Goal: Use online tool/utility: Utilize a website feature to perform a specific function

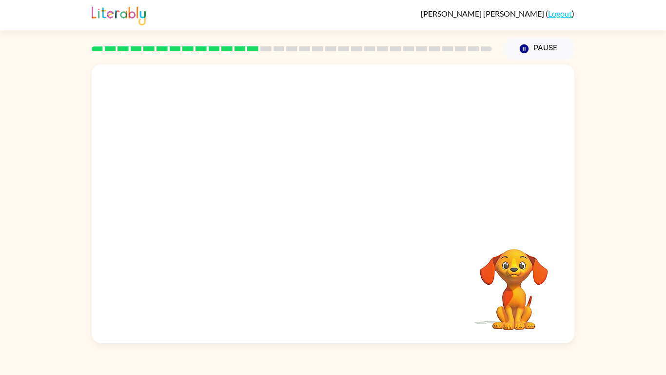
click at [218, 182] on video "Your browser must support playing .mp4 files to use Literably. Please try using…" at bounding box center [333, 146] width 483 height 164
click at [219, 182] on video "Your browser must support playing .mp4 files to use Literably. Please try using…" at bounding box center [333, 146] width 483 height 164
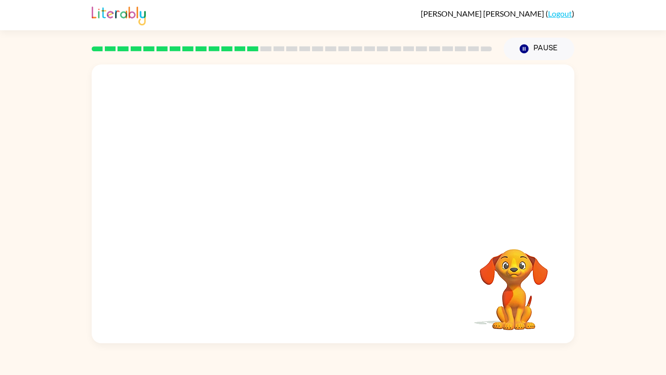
click at [219, 182] on video "Your browser must support playing .mp4 files to use Literably. Please try using…" at bounding box center [333, 146] width 483 height 164
click at [220, 182] on video "Your browser must support playing .mp4 files to use Literably. Please try using…" at bounding box center [333, 146] width 483 height 164
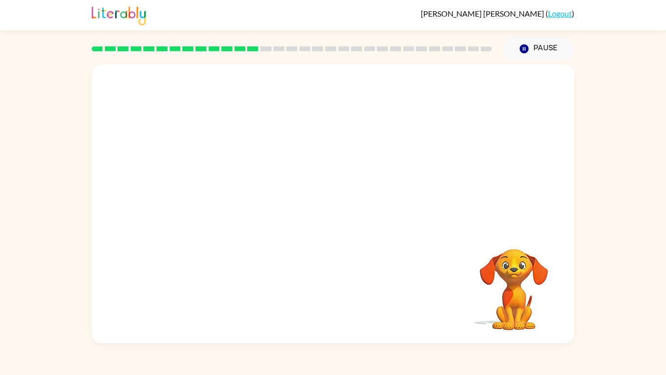
click at [220, 184] on video "Your browser must support playing .mp4 files to use Literably. Please try using…" at bounding box center [333, 146] width 483 height 164
click at [349, 221] on button "button" at bounding box center [333, 209] width 62 height 36
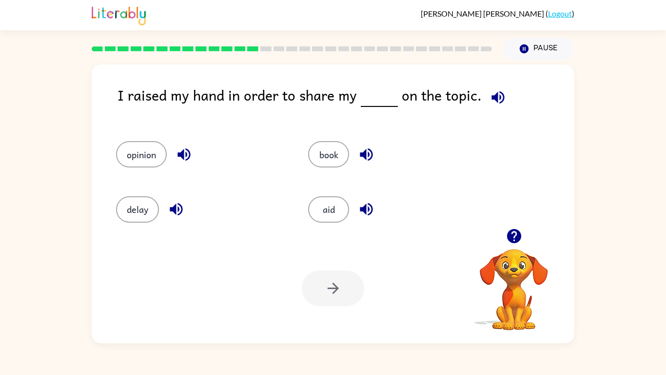
click at [151, 140] on div "opinion" at bounding box center [194, 149] width 192 height 55
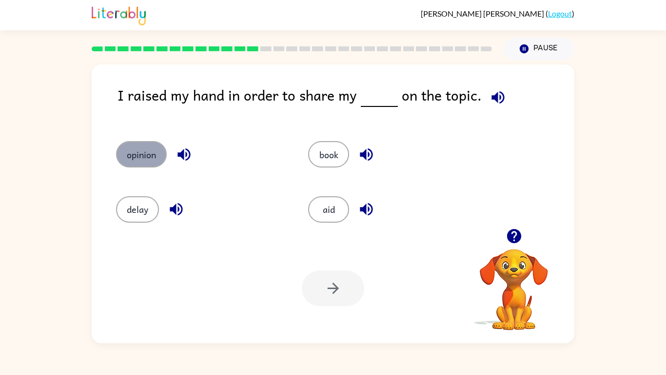
click at [148, 158] on button "opinion" at bounding box center [141, 154] width 51 height 26
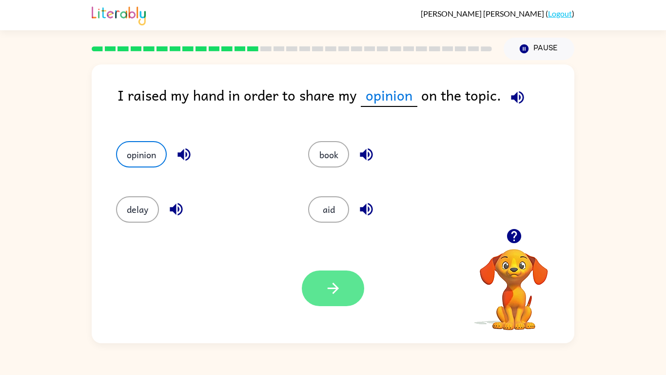
click at [345, 292] on button "button" at bounding box center [333, 288] width 62 height 36
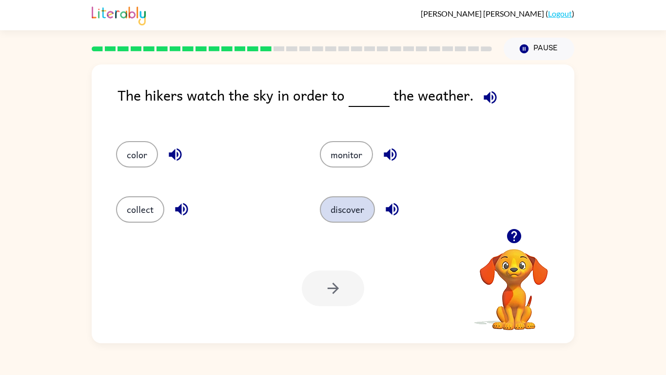
click at [354, 209] on button "discover" at bounding box center [347, 209] width 55 height 26
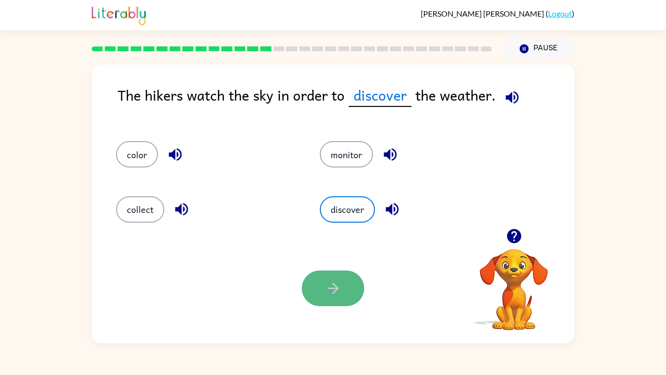
click at [346, 289] on button "button" at bounding box center [333, 288] width 62 height 36
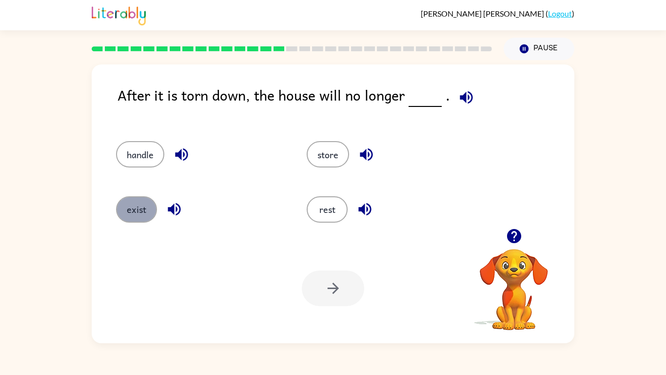
click at [127, 211] on button "exist" at bounding box center [136, 209] width 41 height 26
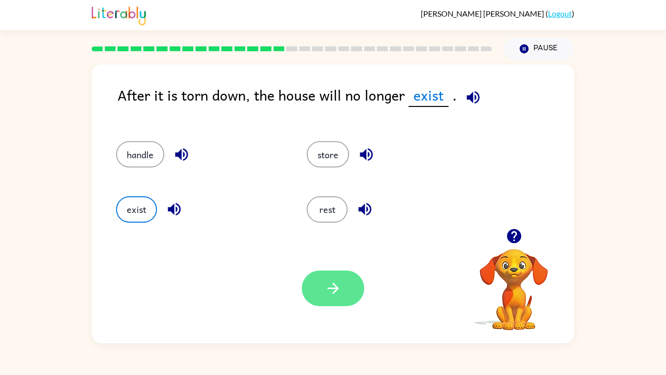
click at [330, 292] on icon "button" at bounding box center [333, 288] width 17 height 17
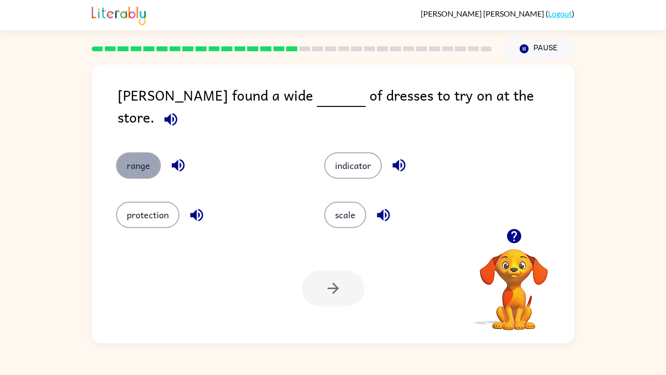
click at [146, 155] on button "range" at bounding box center [138, 165] width 45 height 26
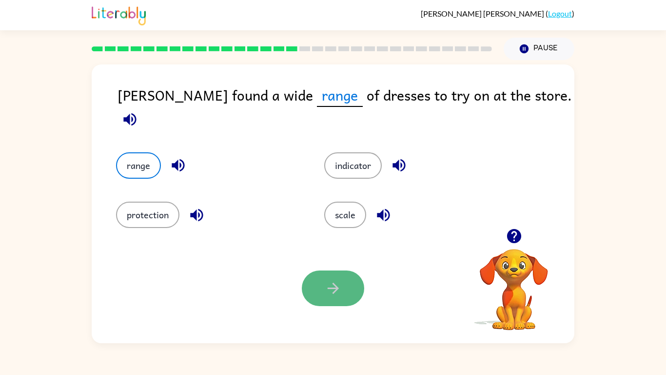
click at [325, 276] on button "button" at bounding box center [333, 288] width 62 height 36
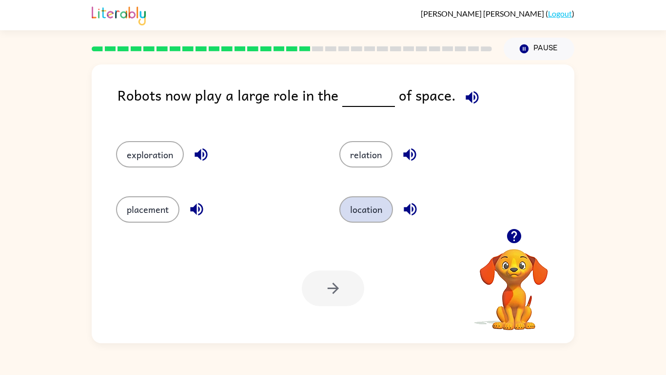
click at [349, 217] on button "location" at bounding box center [367, 209] width 54 height 26
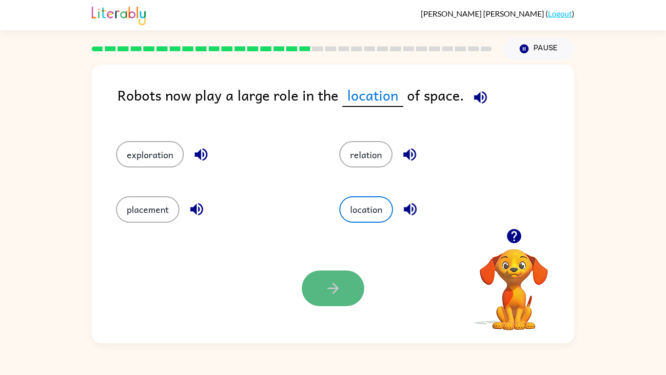
click at [327, 289] on icon "button" at bounding box center [333, 288] width 17 height 17
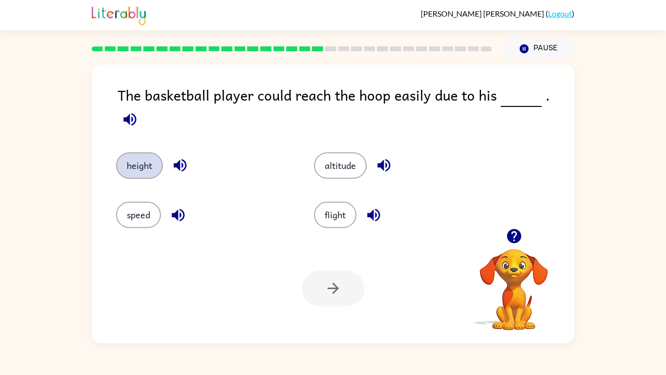
click at [129, 158] on button "height" at bounding box center [139, 165] width 47 height 26
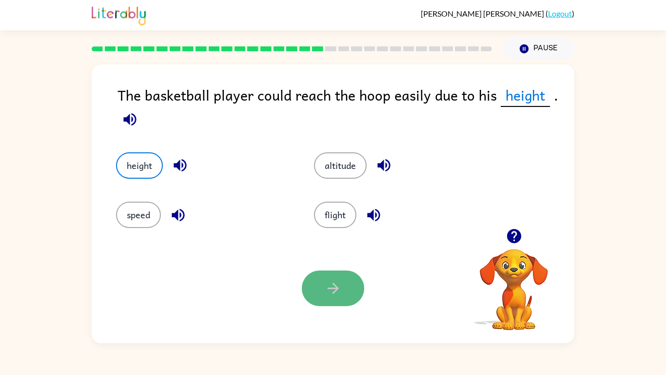
click at [339, 287] on icon "button" at bounding box center [333, 288] width 17 height 17
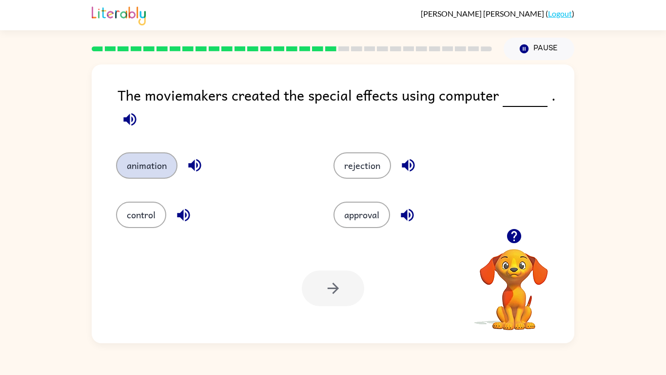
click at [130, 164] on button "animation" at bounding box center [146, 165] width 61 height 26
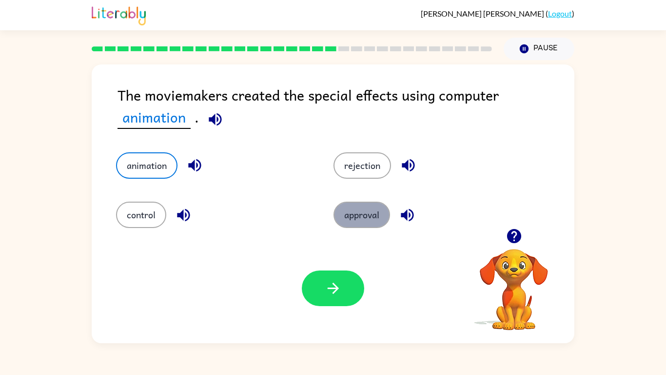
click at [366, 218] on button "approval" at bounding box center [362, 214] width 57 height 26
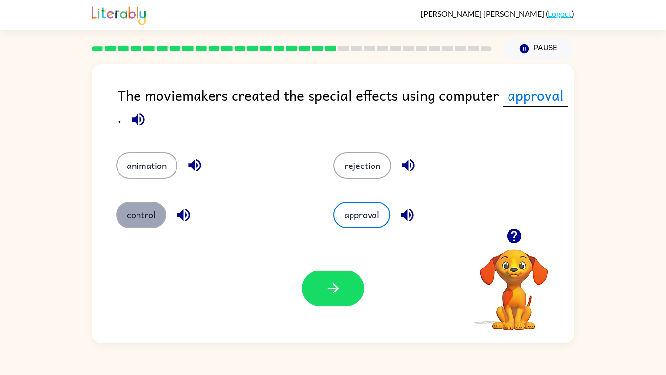
click at [157, 218] on button "control" at bounding box center [141, 214] width 50 height 26
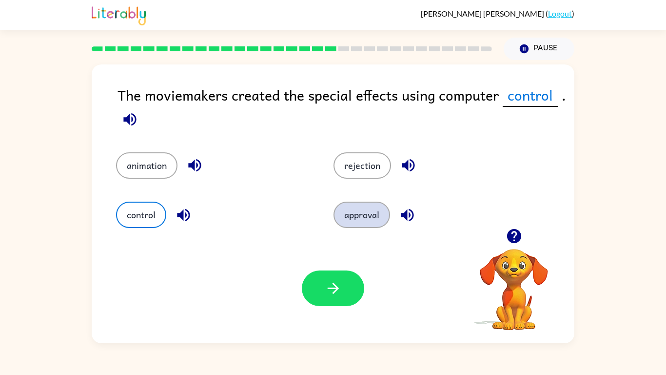
click at [362, 222] on button "approval" at bounding box center [362, 214] width 57 height 26
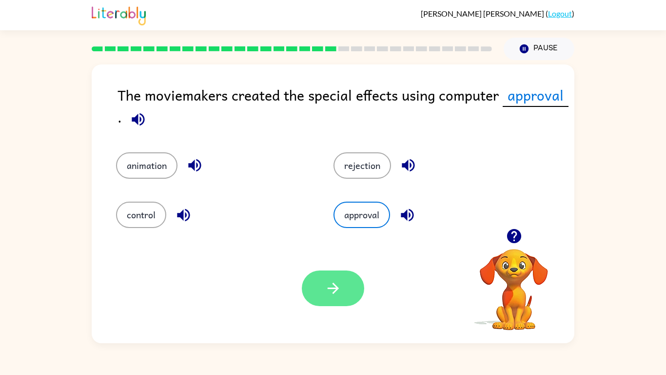
click at [349, 282] on button "button" at bounding box center [333, 288] width 62 height 36
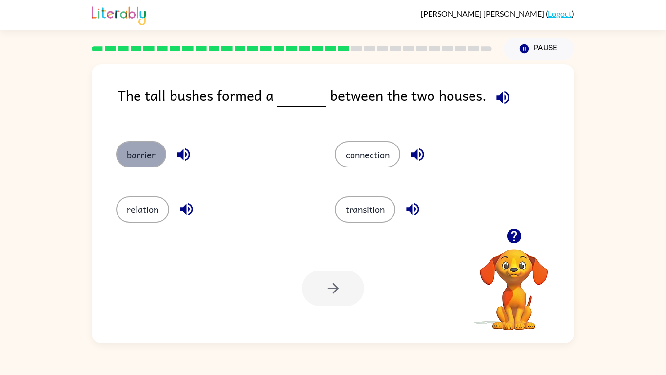
click at [134, 156] on button "barrier" at bounding box center [141, 154] width 50 height 26
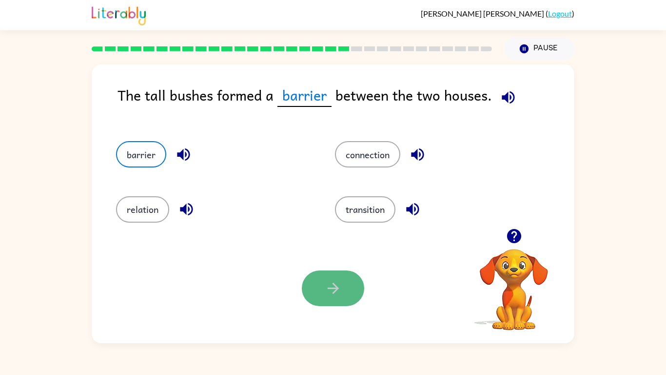
click at [339, 288] on icon "button" at bounding box center [333, 288] width 17 height 17
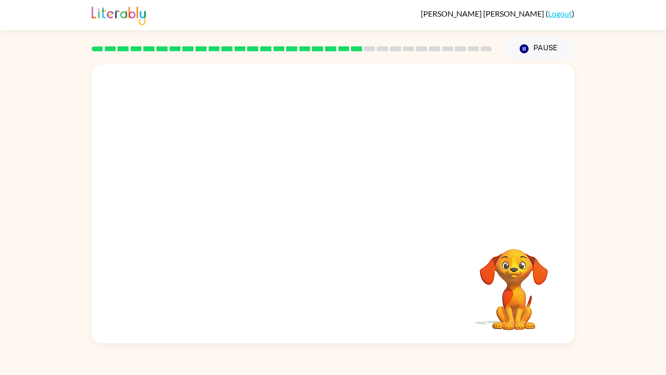
click at [244, 202] on video "Your browser must support playing .mp4 files to use Literably. Please try using…" at bounding box center [333, 146] width 483 height 164
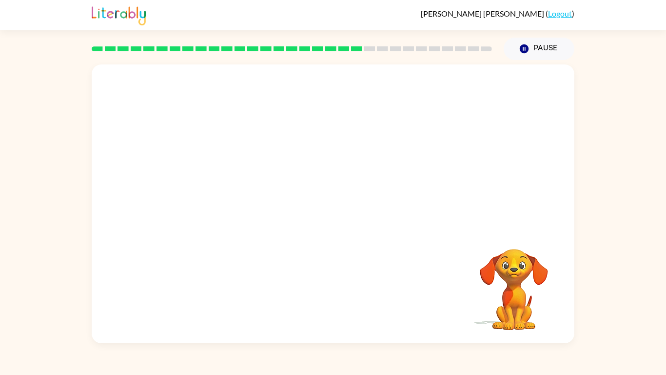
click at [245, 201] on video "Your browser must support playing .mp4 files to use Literably. Please try using…" at bounding box center [333, 146] width 483 height 164
click at [245, 202] on video "Your browser must support playing .mp4 files to use Literably. Please try using…" at bounding box center [333, 146] width 483 height 164
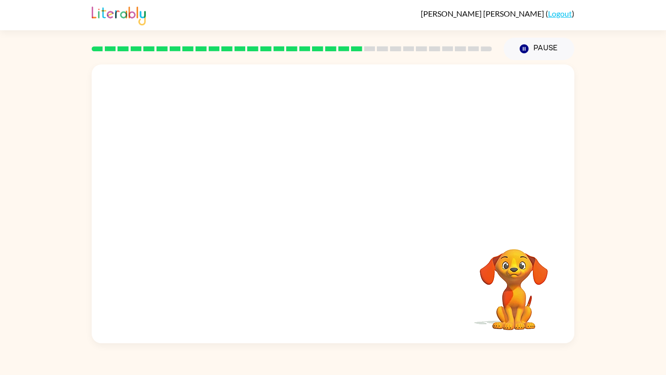
click at [245, 202] on video "Your browser must support playing .mp4 files to use Literably. Please try using…" at bounding box center [333, 146] width 483 height 164
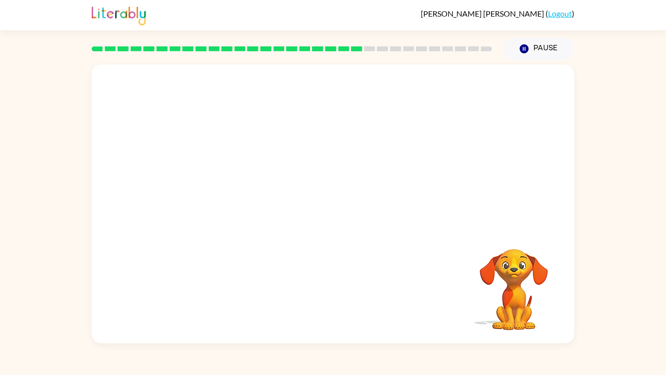
click at [245, 202] on video "Your browser must support playing .mp4 files to use Literably. Please try using…" at bounding box center [333, 146] width 483 height 164
click at [246, 199] on video "Your browser must support playing .mp4 files to use Literably. Please try using…" at bounding box center [333, 146] width 483 height 164
click at [246, 201] on video "Your browser must support playing .mp4 files to use Literably. Please try using…" at bounding box center [333, 146] width 483 height 164
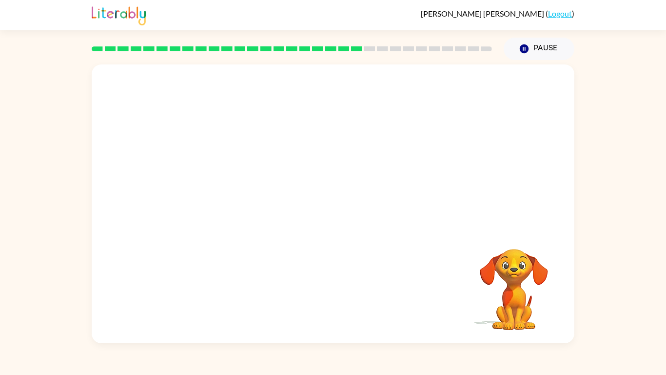
click at [246, 201] on video "Your browser must support playing .mp4 files to use Literably. Please try using…" at bounding box center [333, 146] width 483 height 164
click at [313, 216] on div at bounding box center [333, 209] width 62 height 36
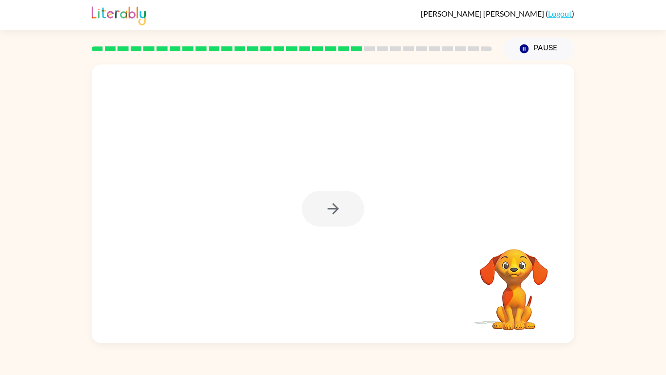
click at [313, 216] on div at bounding box center [333, 209] width 62 height 36
click at [313, 216] on button "button" at bounding box center [333, 209] width 62 height 36
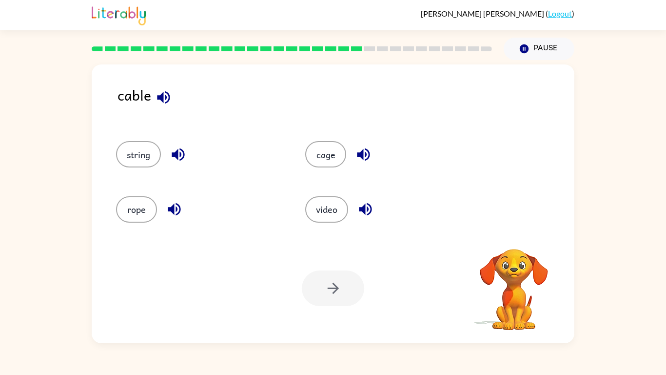
click at [119, 220] on div "rope" at bounding box center [199, 209] width 167 height 26
click at [341, 215] on button "video" at bounding box center [326, 209] width 43 height 26
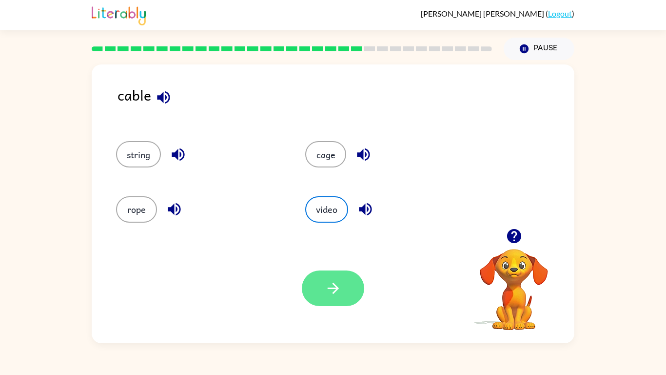
click at [340, 281] on icon "button" at bounding box center [333, 288] width 17 height 17
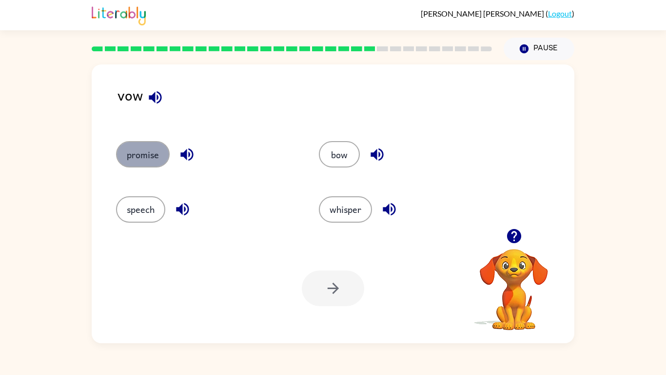
click at [156, 157] on button "promise" at bounding box center [143, 154] width 54 height 26
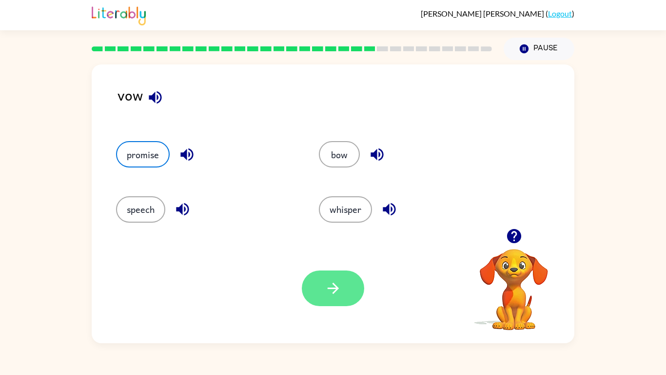
click at [352, 289] on button "button" at bounding box center [333, 288] width 62 height 36
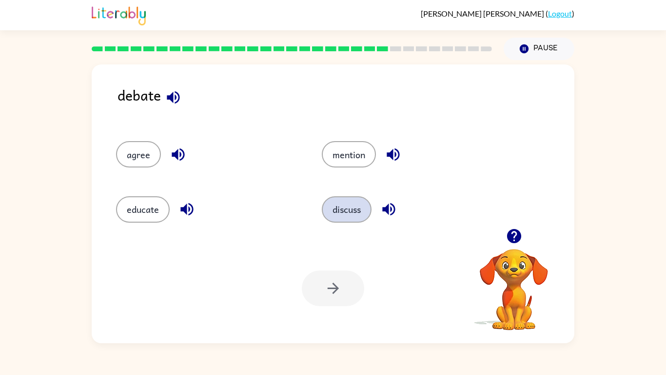
click at [336, 211] on button "discuss" at bounding box center [347, 209] width 50 height 26
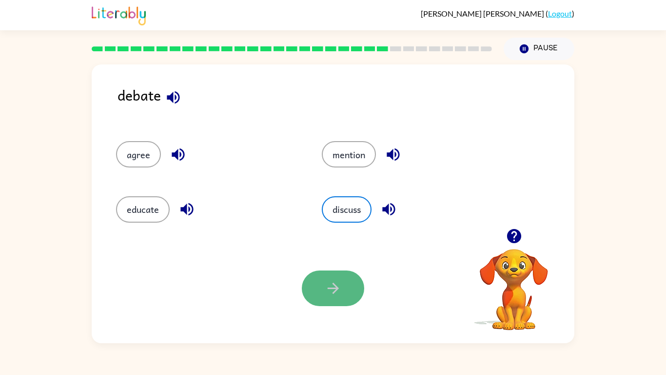
click at [338, 292] on button "button" at bounding box center [333, 288] width 62 height 36
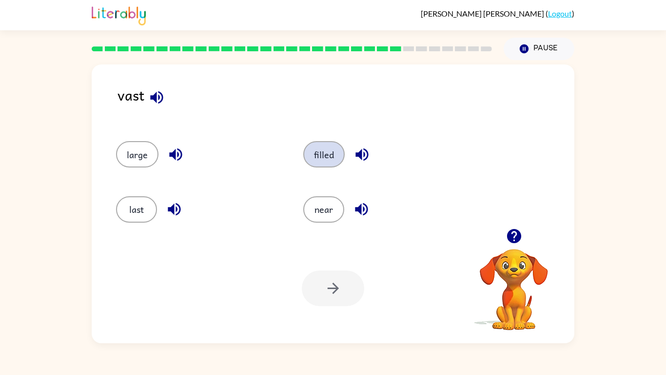
click at [311, 157] on button "filled" at bounding box center [323, 154] width 41 height 26
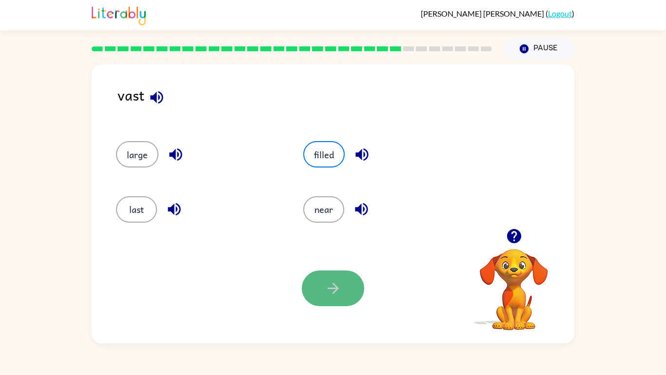
click at [327, 292] on button "button" at bounding box center [333, 288] width 62 height 36
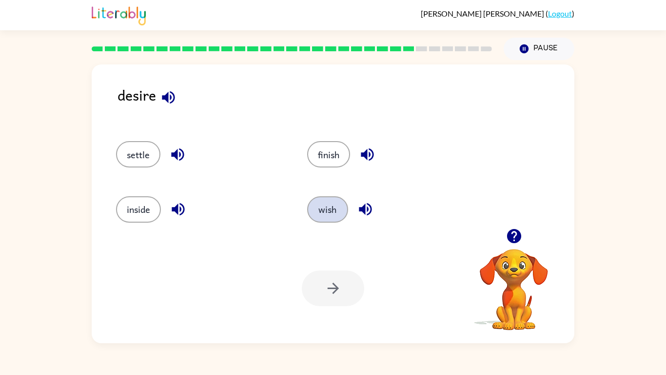
click at [331, 206] on button "wish" at bounding box center [327, 209] width 41 height 26
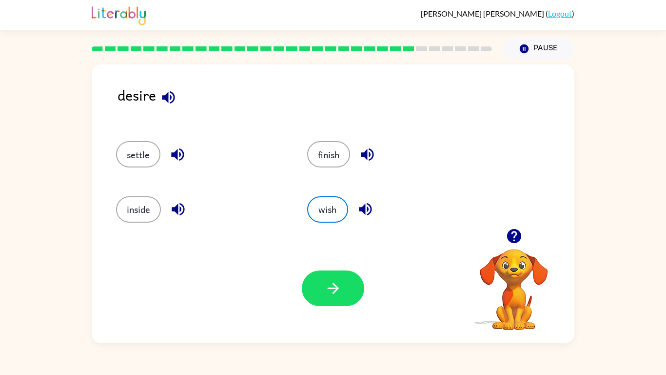
click at [347, 292] on div "Your browser must support playing .mp4 files to use Literably. Please try using…" at bounding box center [333, 288] width 483 height 110
click at [325, 269] on div "Your browser must support playing .mp4 files to use Literably. Please try using…" at bounding box center [333, 288] width 483 height 110
click at [325, 270] on button "button" at bounding box center [333, 288] width 62 height 36
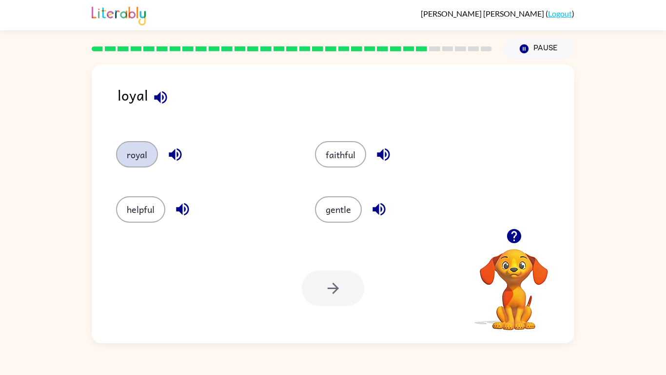
click at [136, 159] on button "royal" at bounding box center [137, 154] width 42 height 26
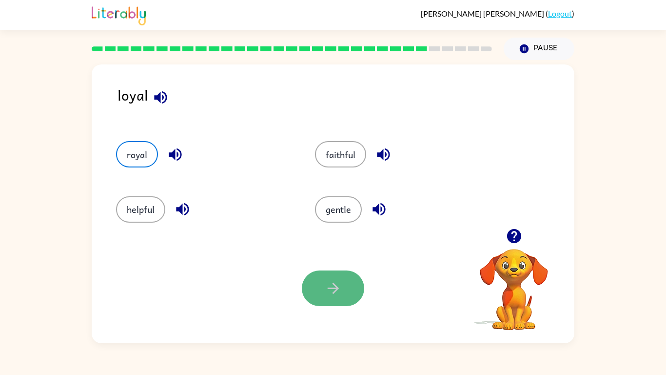
click at [320, 285] on button "button" at bounding box center [333, 288] width 62 height 36
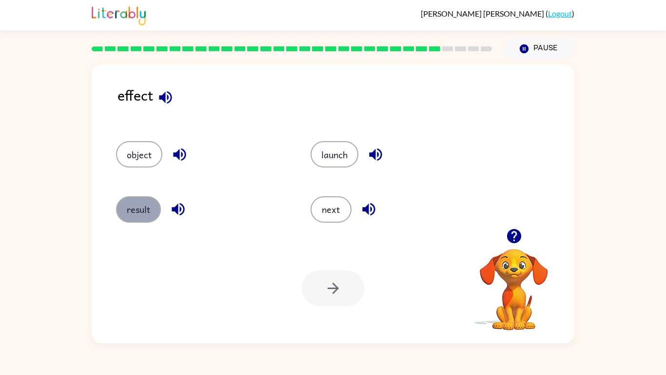
click at [144, 213] on button "result" at bounding box center [138, 209] width 45 height 26
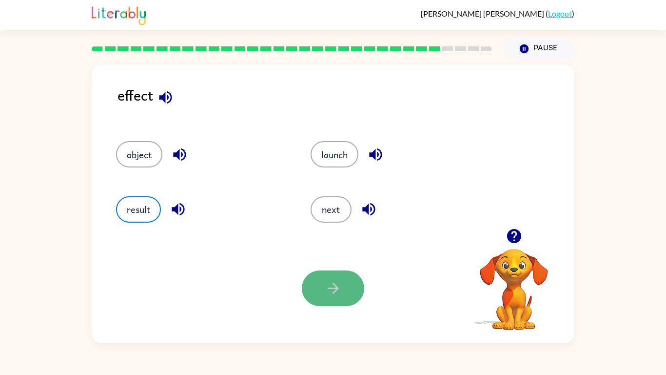
click at [346, 289] on button "button" at bounding box center [333, 288] width 62 height 36
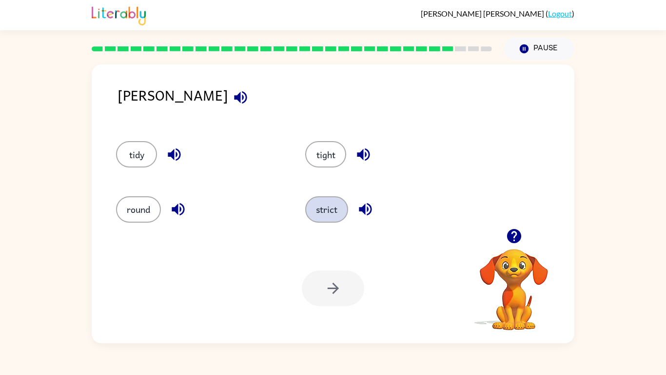
click at [331, 207] on button "strict" at bounding box center [326, 209] width 43 height 26
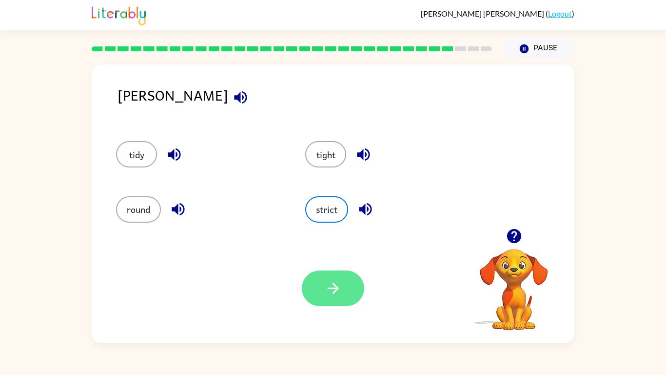
click at [346, 290] on button "button" at bounding box center [333, 288] width 62 height 36
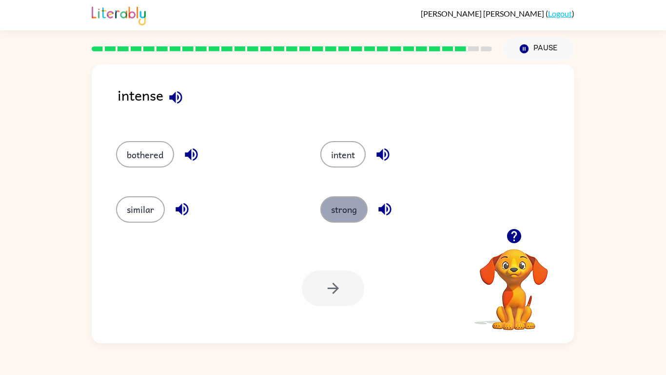
click at [333, 206] on button "strong" at bounding box center [344, 209] width 47 height 26
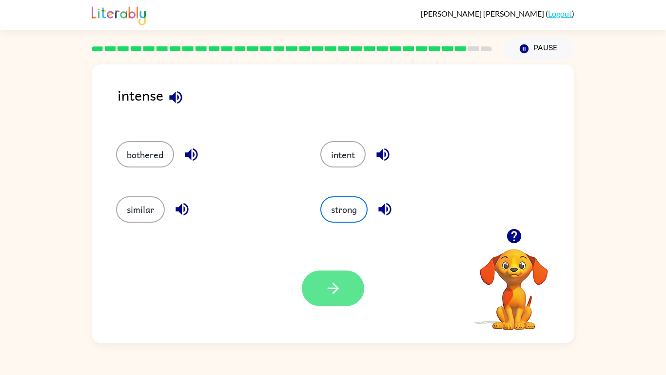
click at [333, 280] on icon "button" at bounding box center [333, 288] width 17 height 17
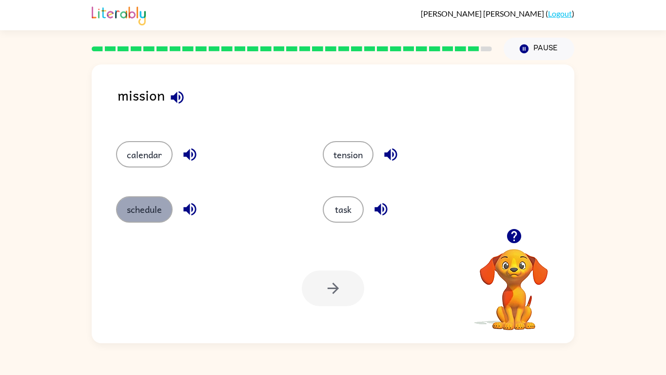
click at [141, 205] on button "schedule" at bounding box center [144, 209] width 57 height 26
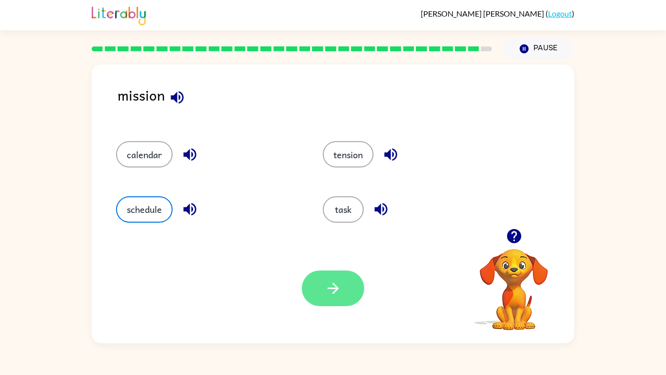
click at [326, 276] on button "button" at bounding box center [333, 288] width 62 height 36
